Goal: Task Accomplishment & Management: Manage account settings

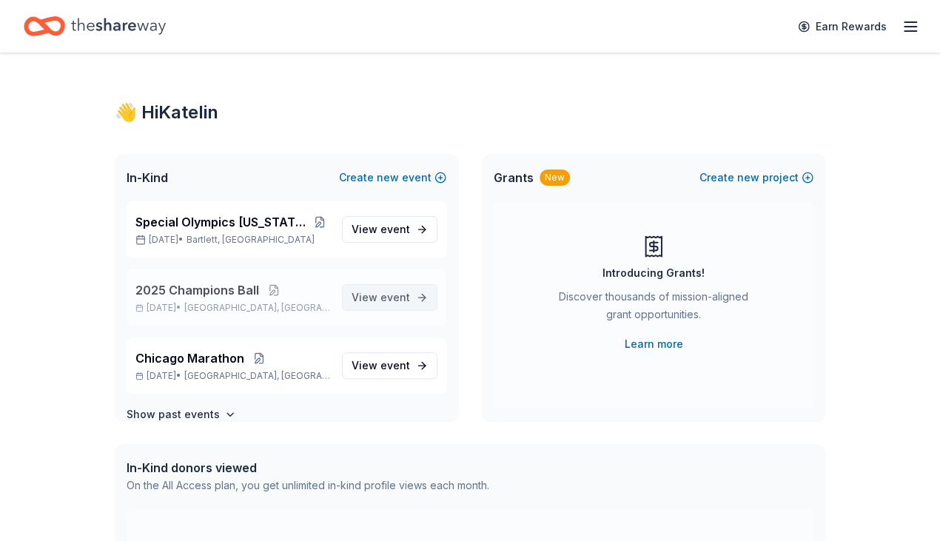
click at [377, 286] on link "View event" at bounding box center [390, 297] width 96 height 27
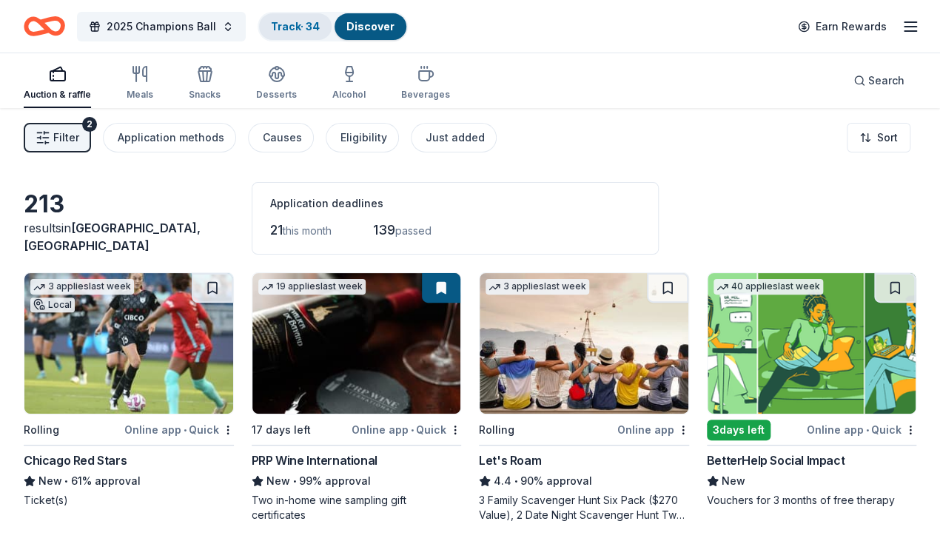
click at [315, 24] on link "Track · 34" at bounding box center [295, 26] width 49 height 13
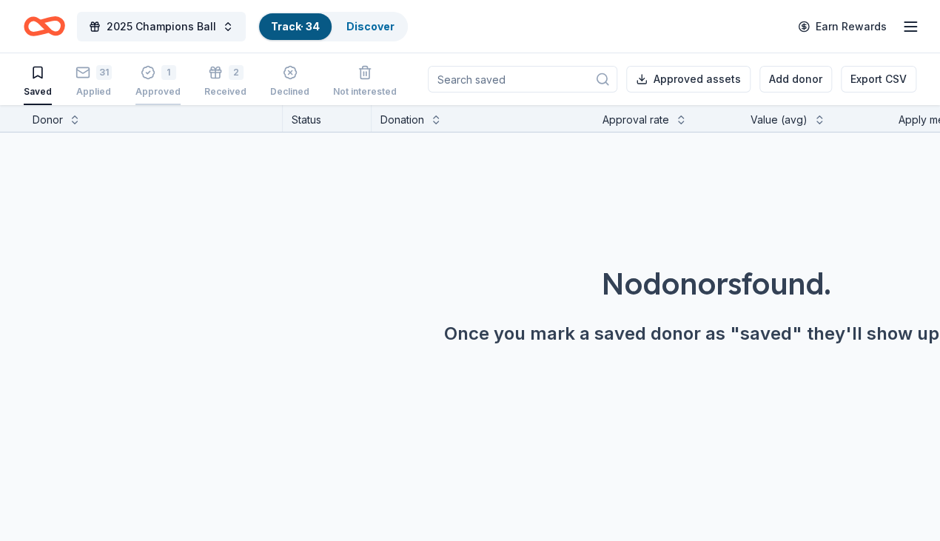
click at [170, 73] on div "1" at bounding box center [168, 72] width 15 height 15
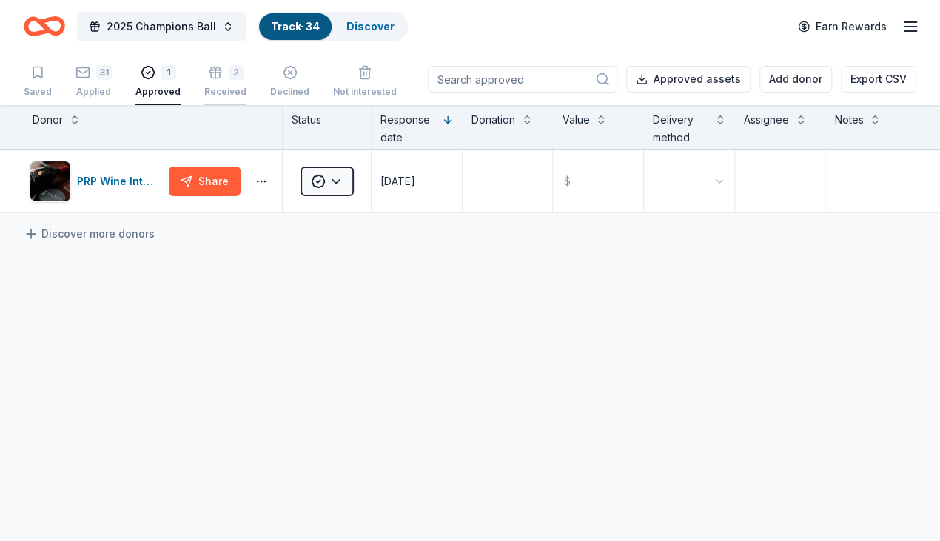
click at [235, 90] on div "Received" at bounding box center [225, 92] width 42 height 12
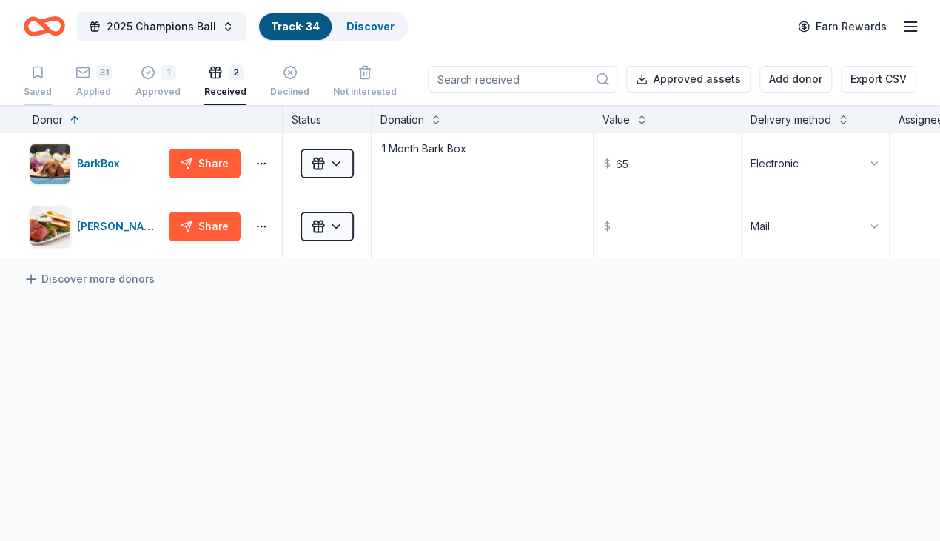
click at [42, 76] on icon "button" at bounding box center [37, 72] width 9 height 11
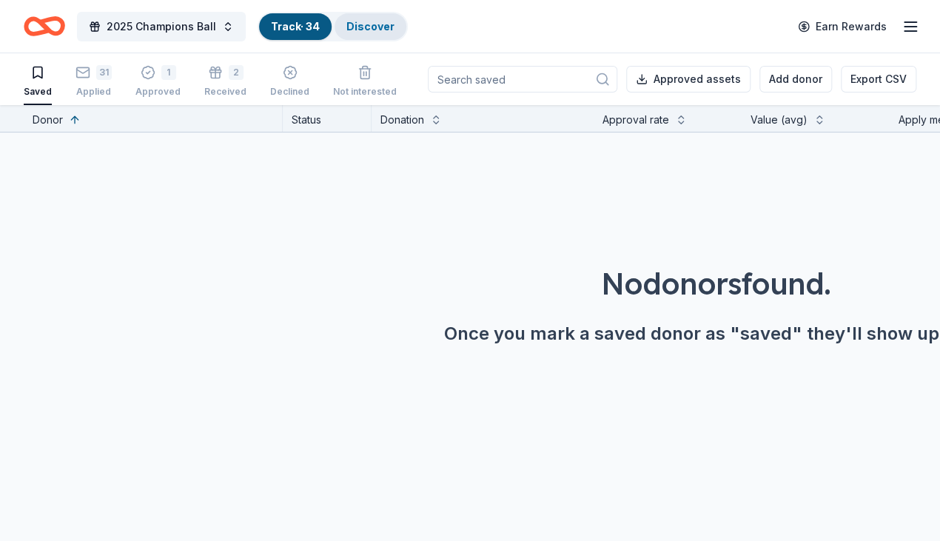
click at [395, 27] on link "Discover" at bounding box center [371, 26] width 48 height 13
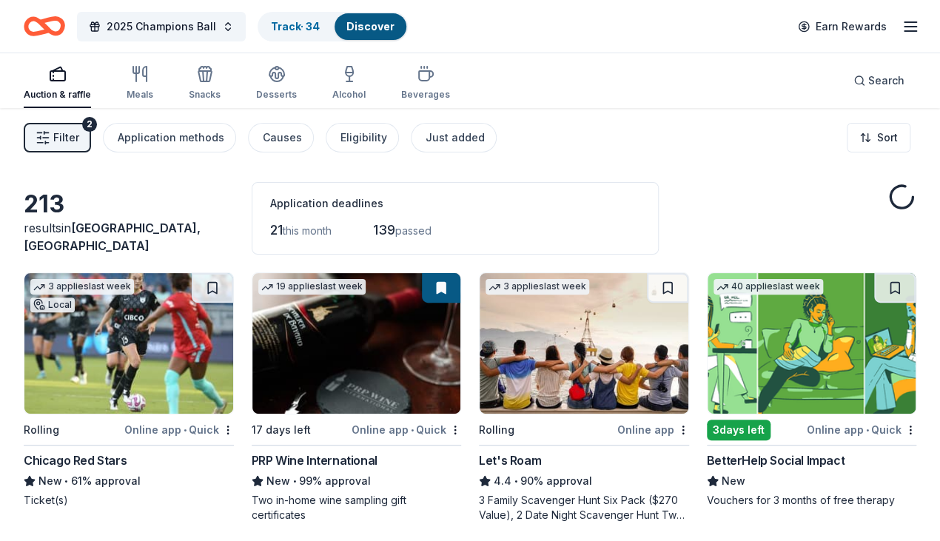
click at [395, 27] on link "Discover" at bounding box center [371, 26] width 48 height 13
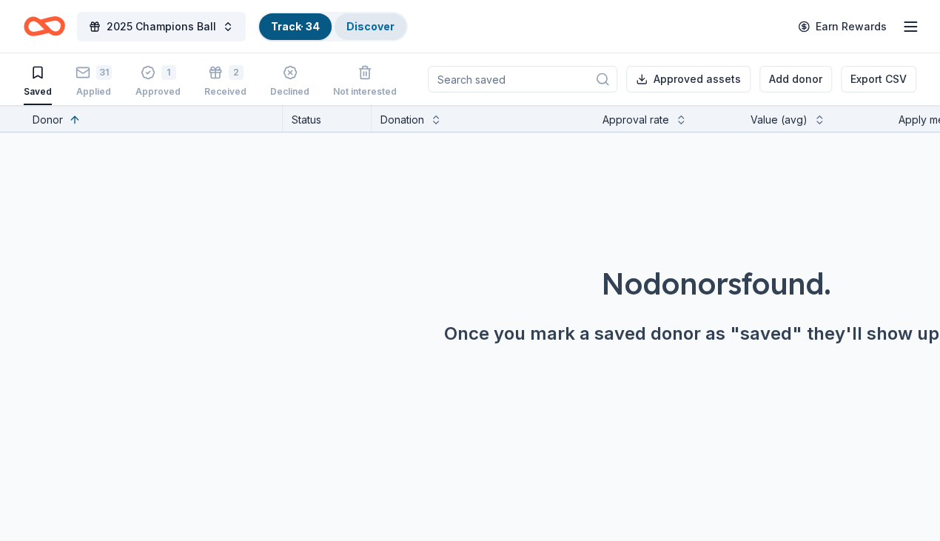
click at [376, 27] on link "Discover" at bounding box center [371, 26] width 48 height 13
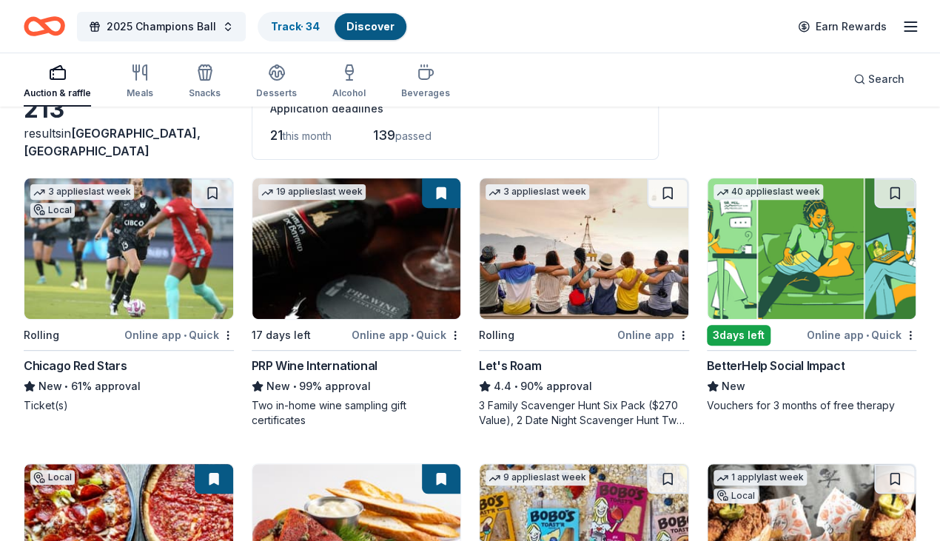
scroll to position [93, 0]
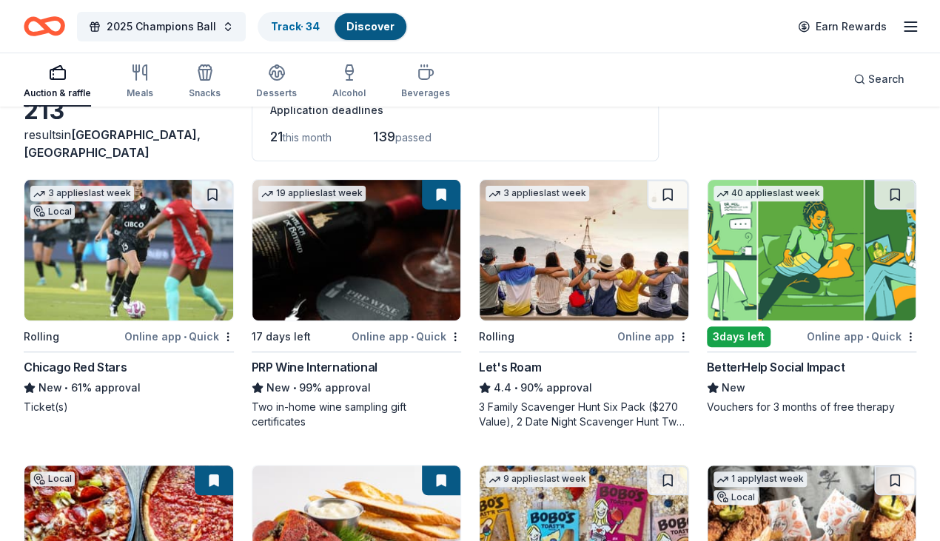
click at [488, 295] on img at bounding box center [584, 250] width 209 height 141
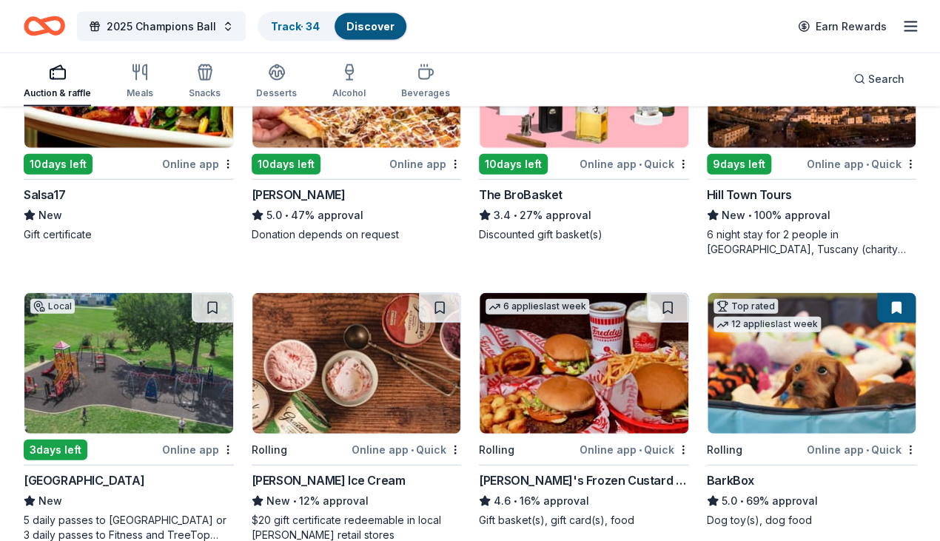
scroll to position [1527, 0]
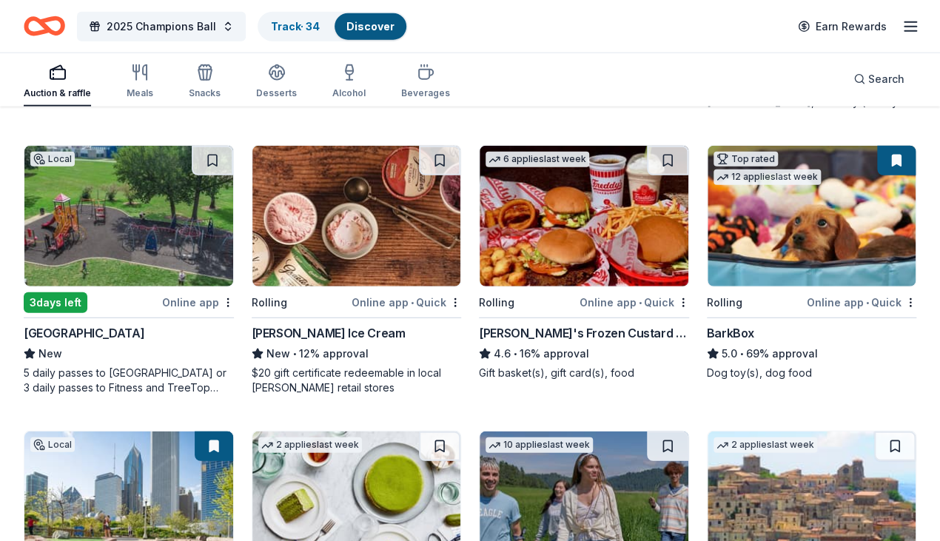
click at [180, 428] on div "3 applies last week Local Rolling Online app • Quick Chicago Red Stars New • 61…" at bounding box center [470, 128] width 893 height 2764
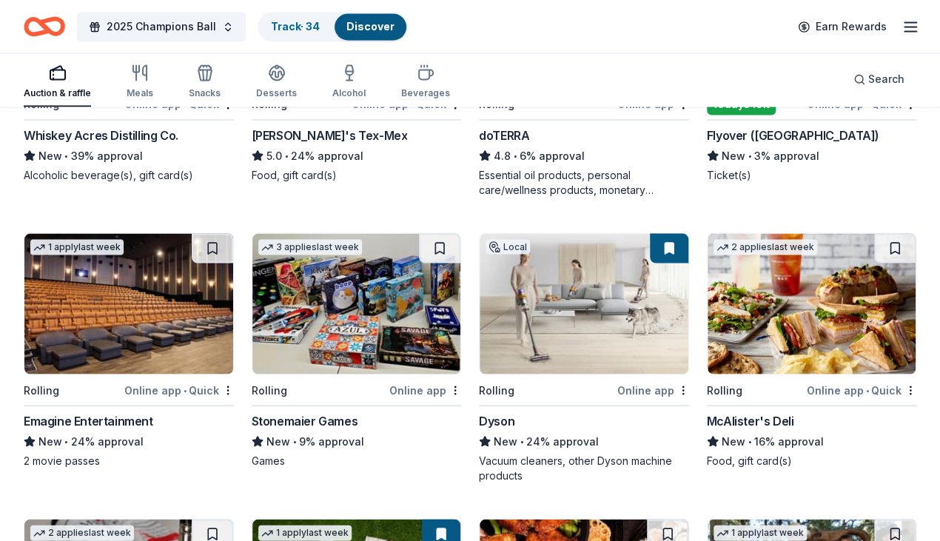
scroll to position [3434, 0]
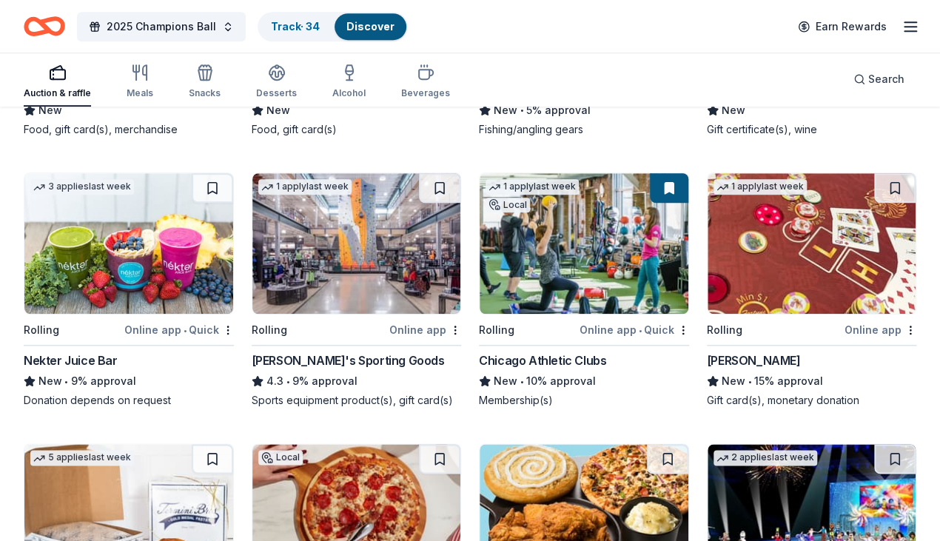
scroll to position [5142, 0]
